Goal: Transaction & Acquisition: Download file/media

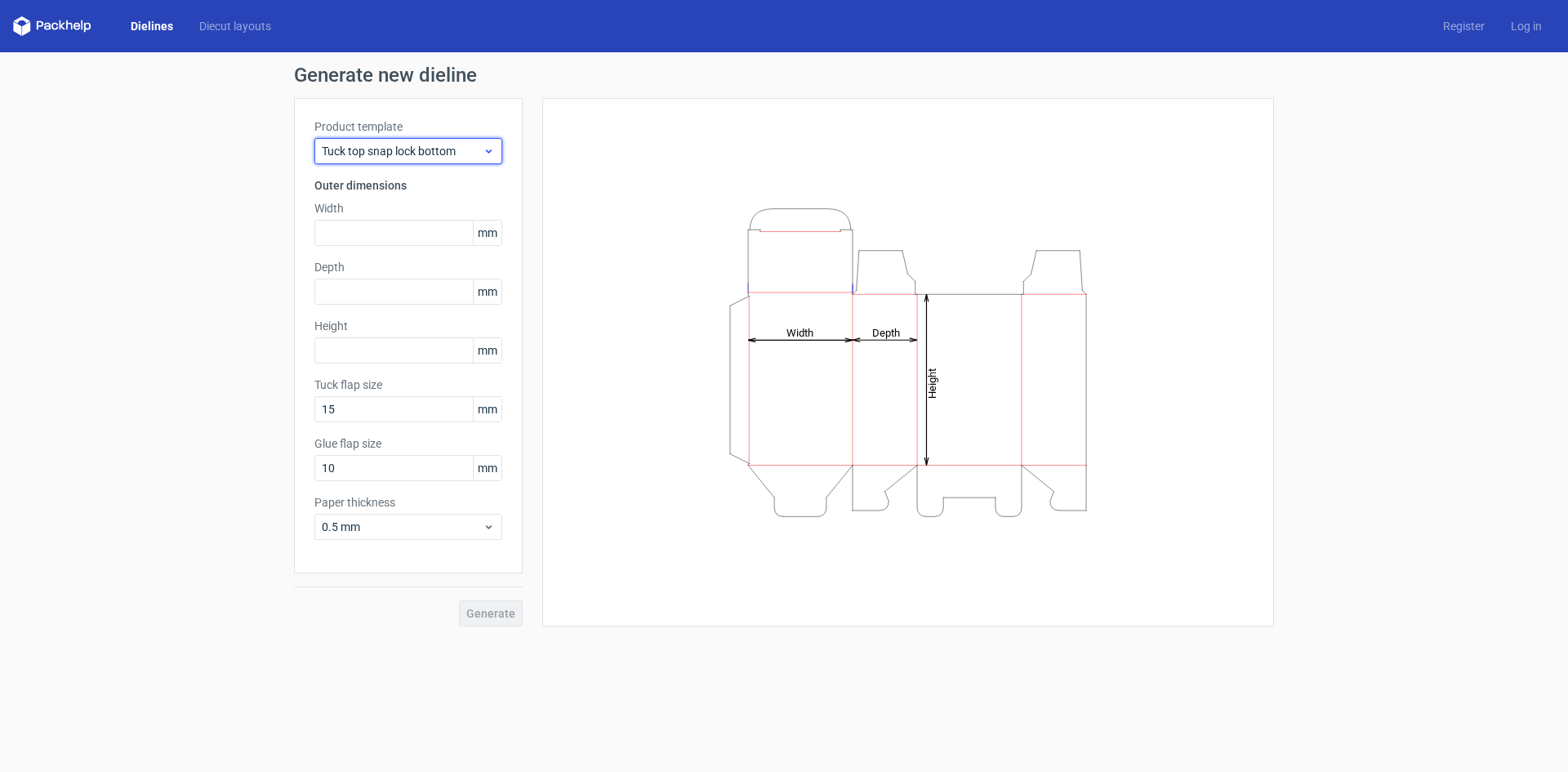
click at [372, 148] on span "Tuck top snap lock bottom" at bounding box center [402, 151] width 161 height 17
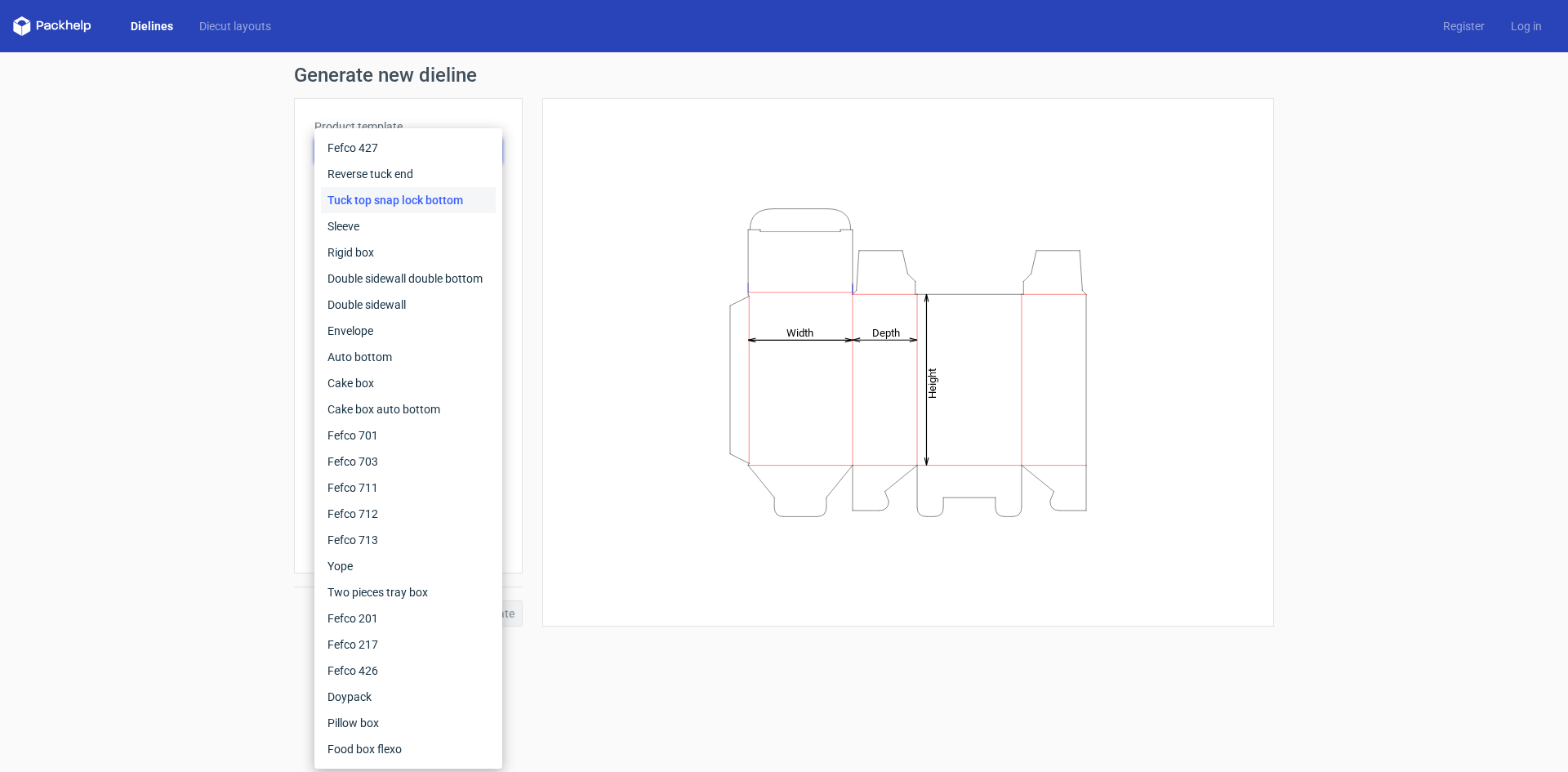
click at [541, 142] on div "Height Depth Width" at bounding box center [898, 362] width 751 height 529
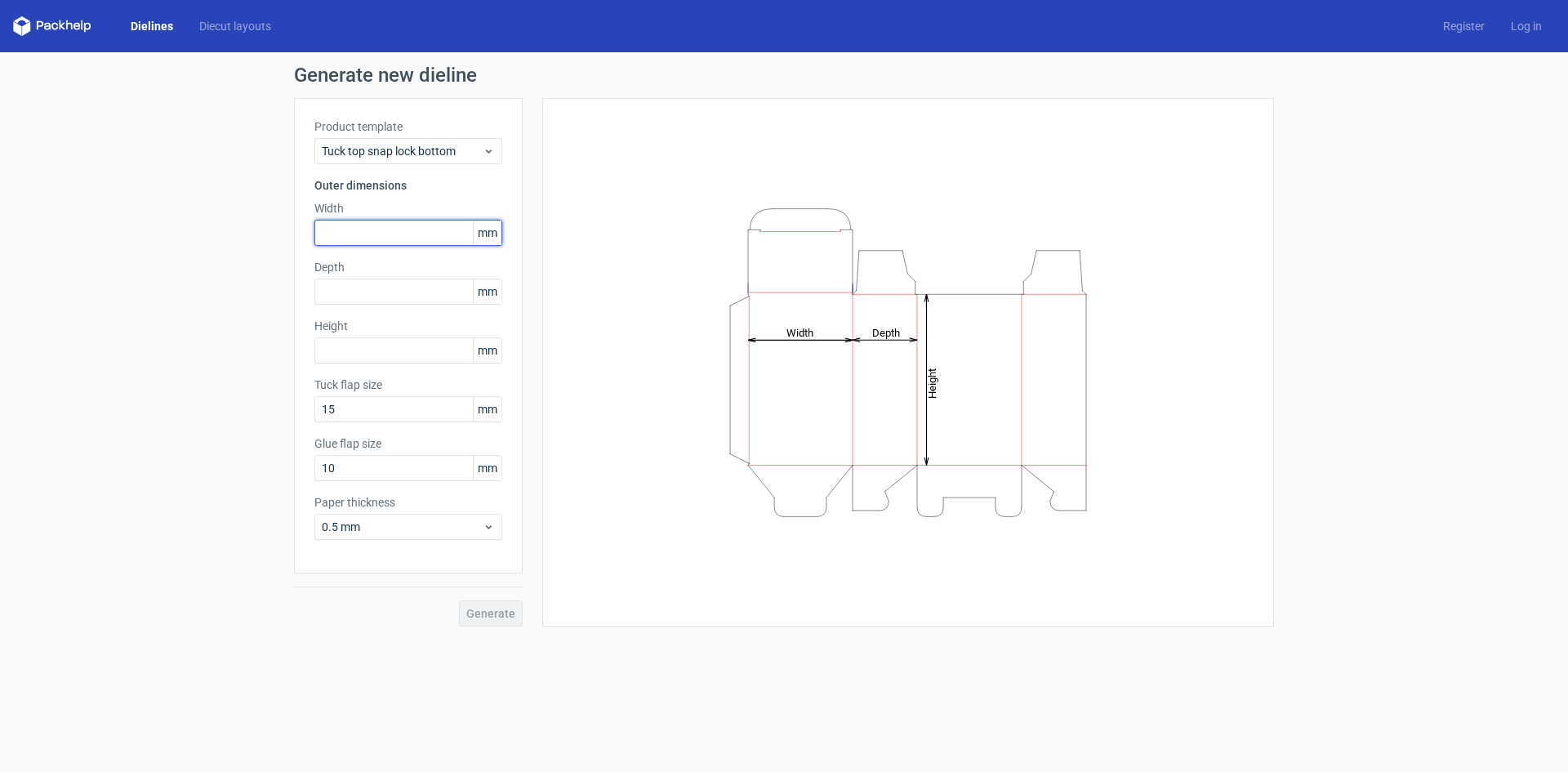
click at [351, 233] on input "text" at bounding box center [408, 233] width 188 height 26
type input "70"
type input "25"
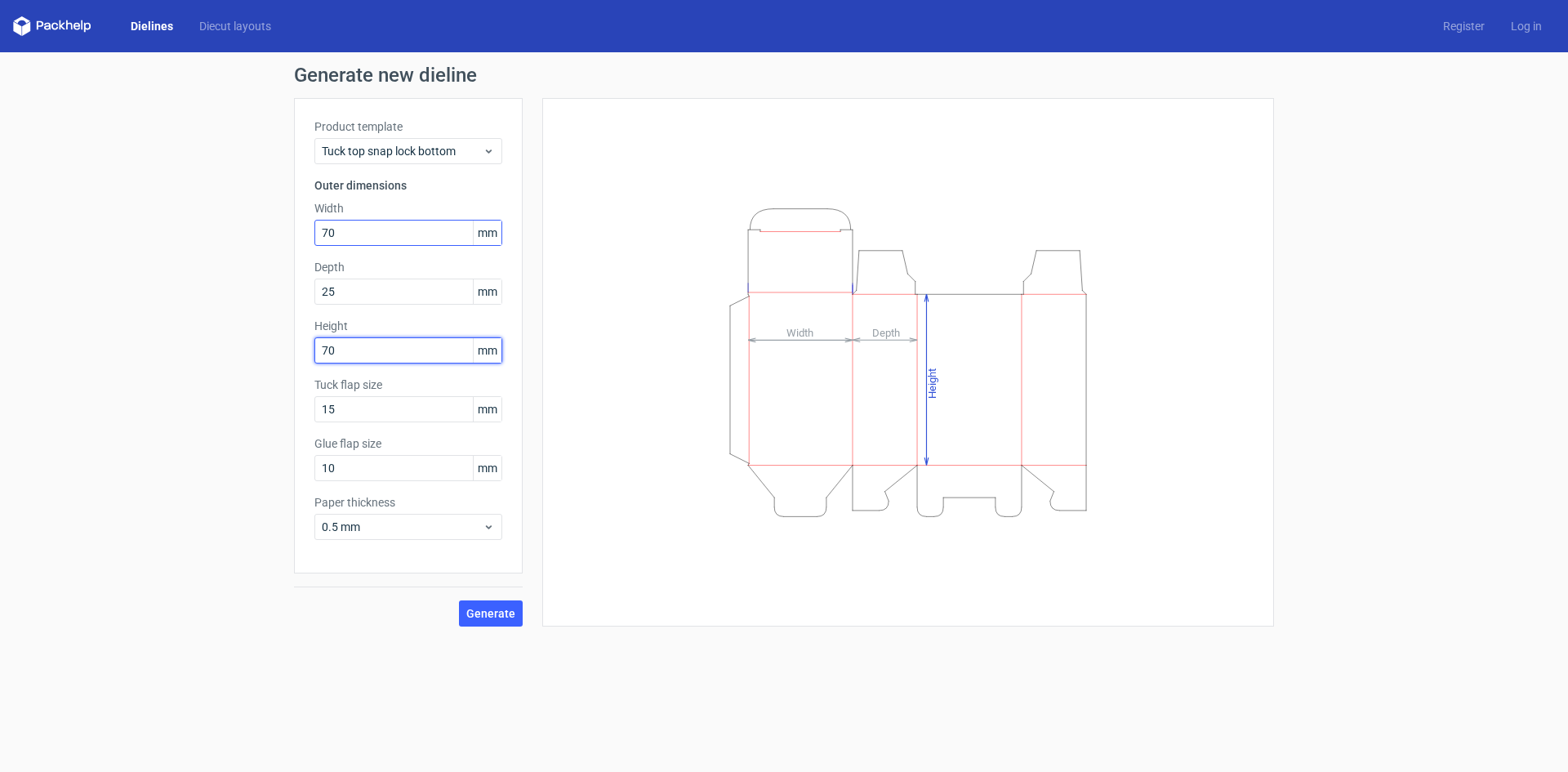
type input "70"
click at [506, 613] on span "Generate" at bounding box center [491, 613] width 49 height 12
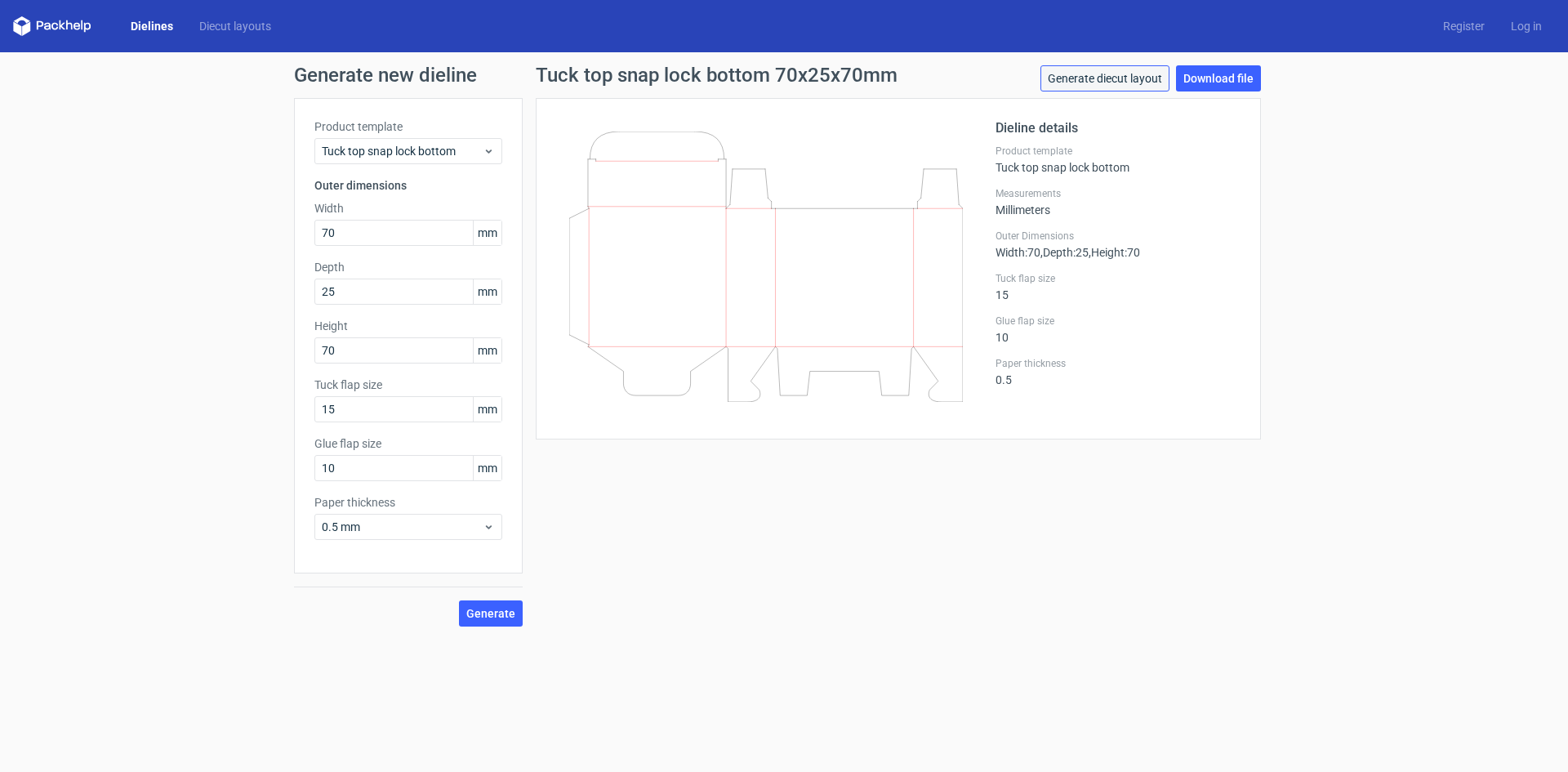
click at [1152, 76] on link "Generate diecut layout" at bounding box center [1105, 78] width 129 height 26
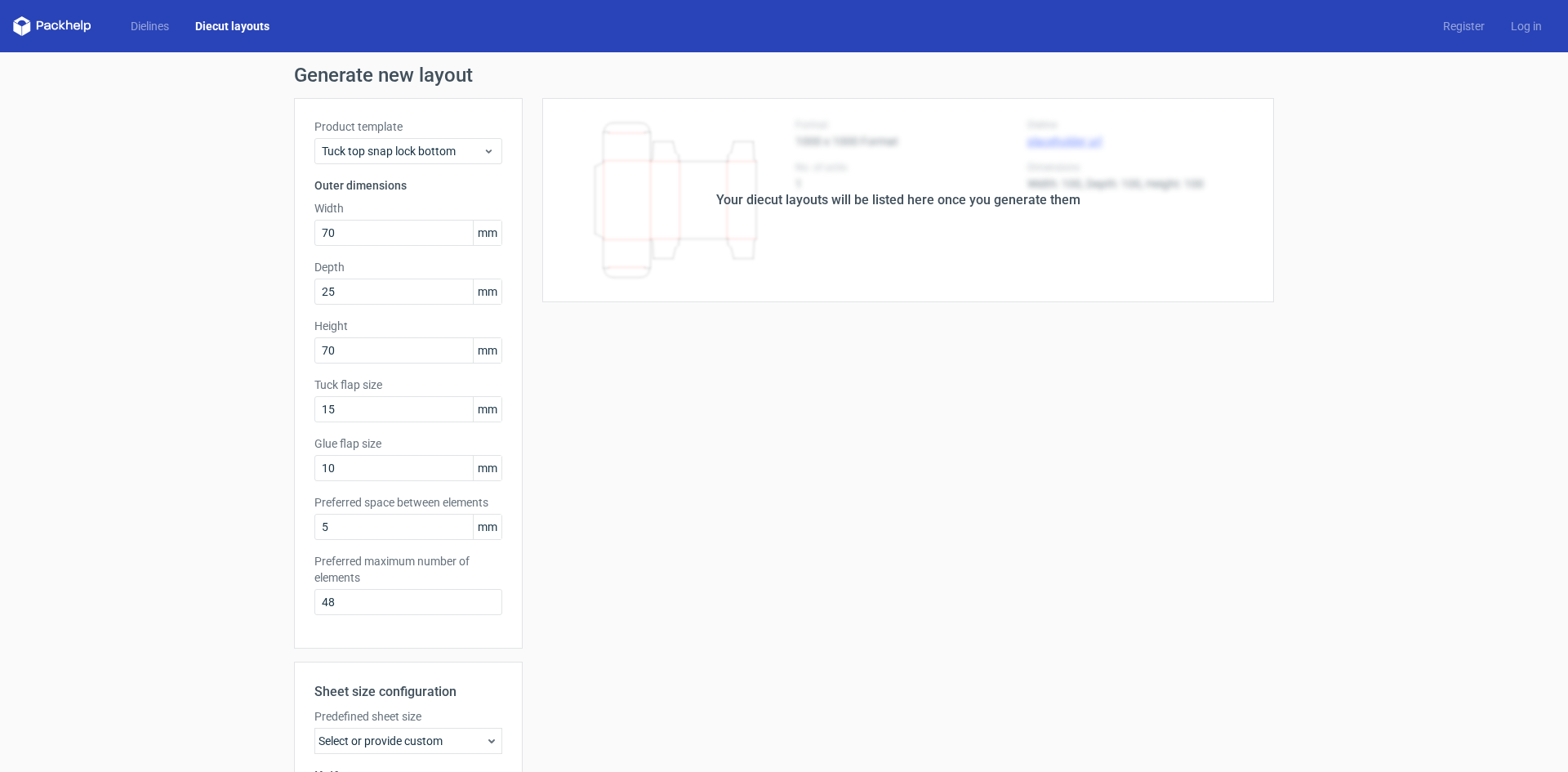
click at [773, 380] on div "Your diecut layouts will be listed here once you generate them Height Depth Wid…" at bounding box center [898, 541] width 751 height 886
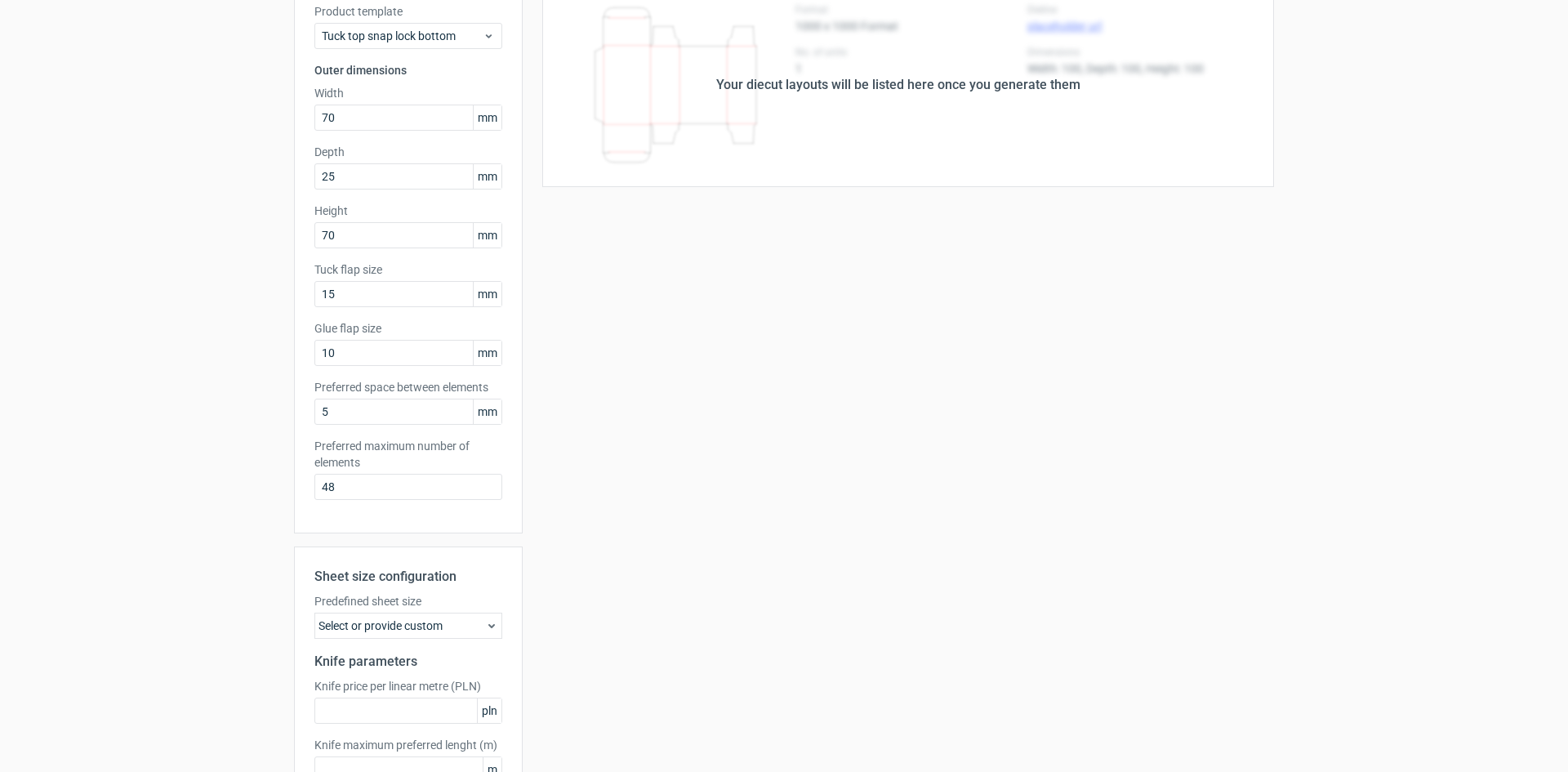
scroll to position [226, 0]
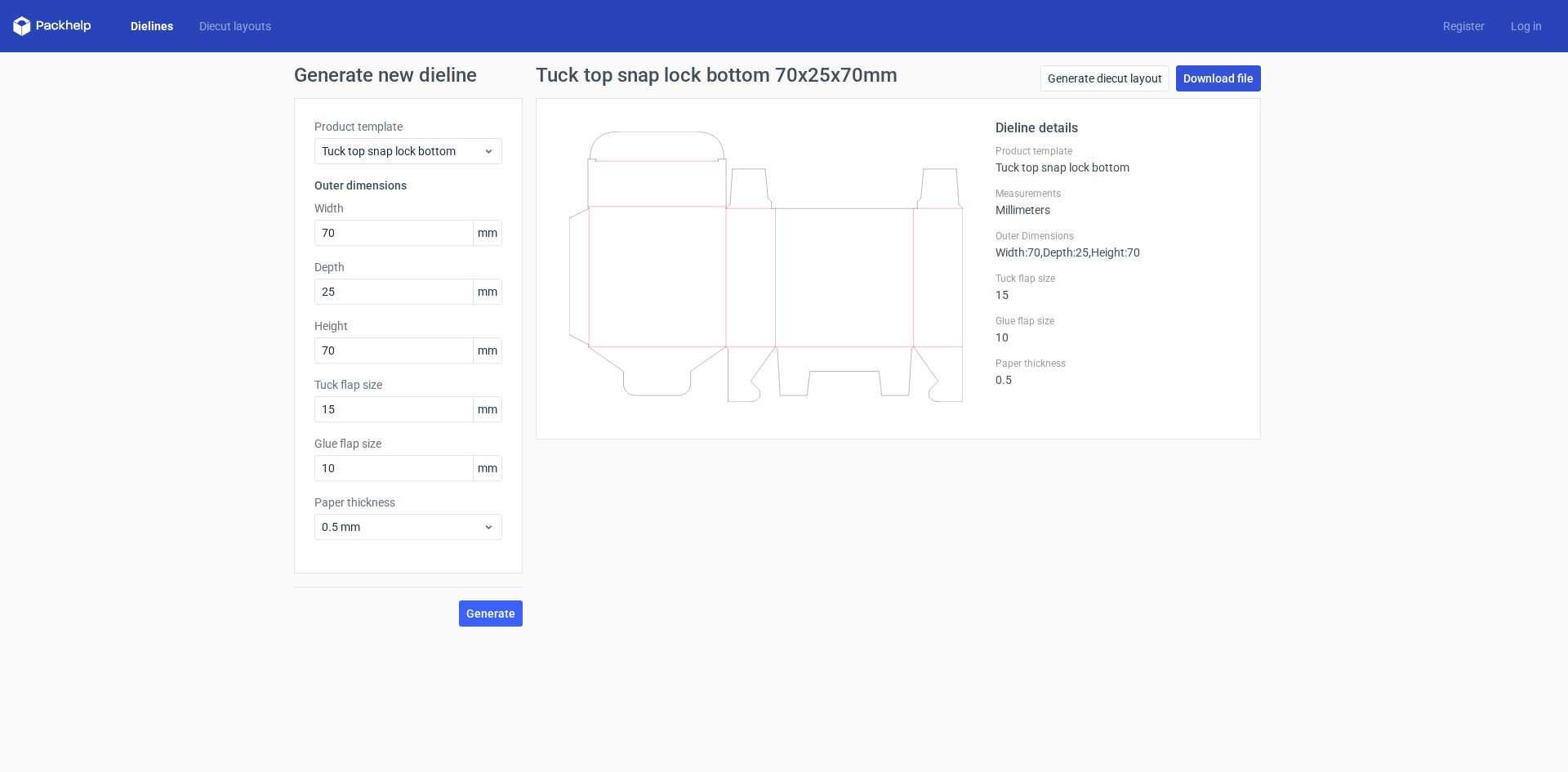
click at [1215, 84] on link "Download file" at bounding box center [1218, 78] width 85 height 26
click at [1247, 77] on link "Download file" at bounding box center [1218, 78] width 85 height 26
click at [829, 274] on icon at bounding box center [766, 267] width 393 height 271
drag, startPoint x: 690, startPoint y: 272, endPoint x: 875, endPoint y: 394, distance: 221.6
click at [875, 394] on icon at bounding box center [766, 267] width 393 height 271
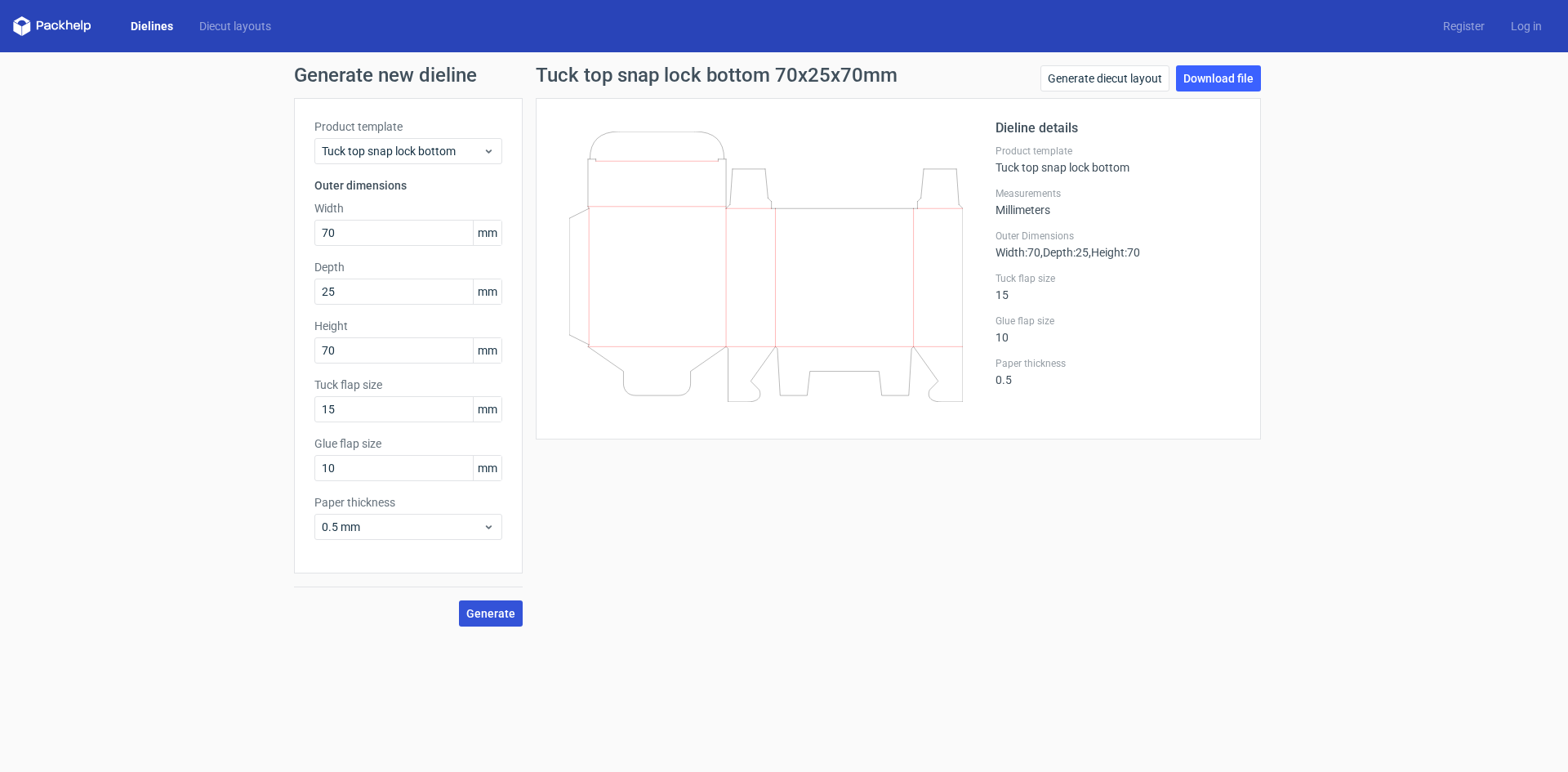
click at [480, 610] on span "Generate" at bounding box center [491, 613] width 49 height 12
click at [1213, 90] on link "Download file" at bounding box center [1218, 78] width 85 height 26
